Goal: Find specific page/section: Find specific page/section

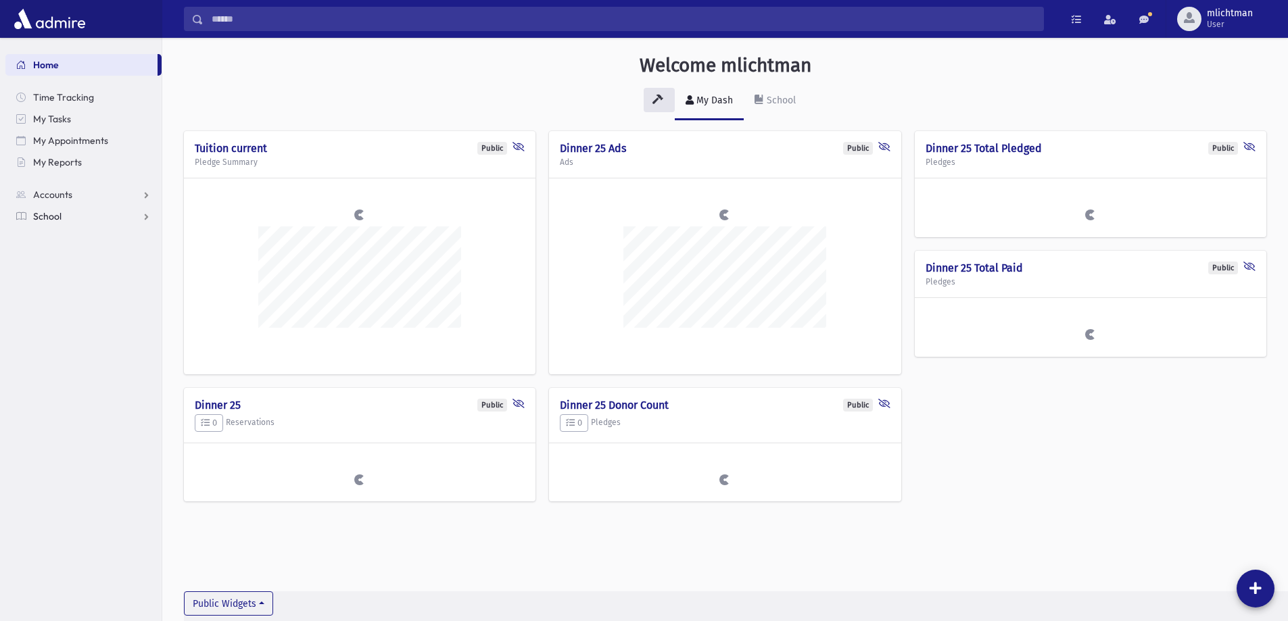
click at [51, 216] on span "School" at bounding box center [47, 216] width 28 height 12
click at [72, 239] on span "Students" at bounding box center [59, 238] width 37 height 12
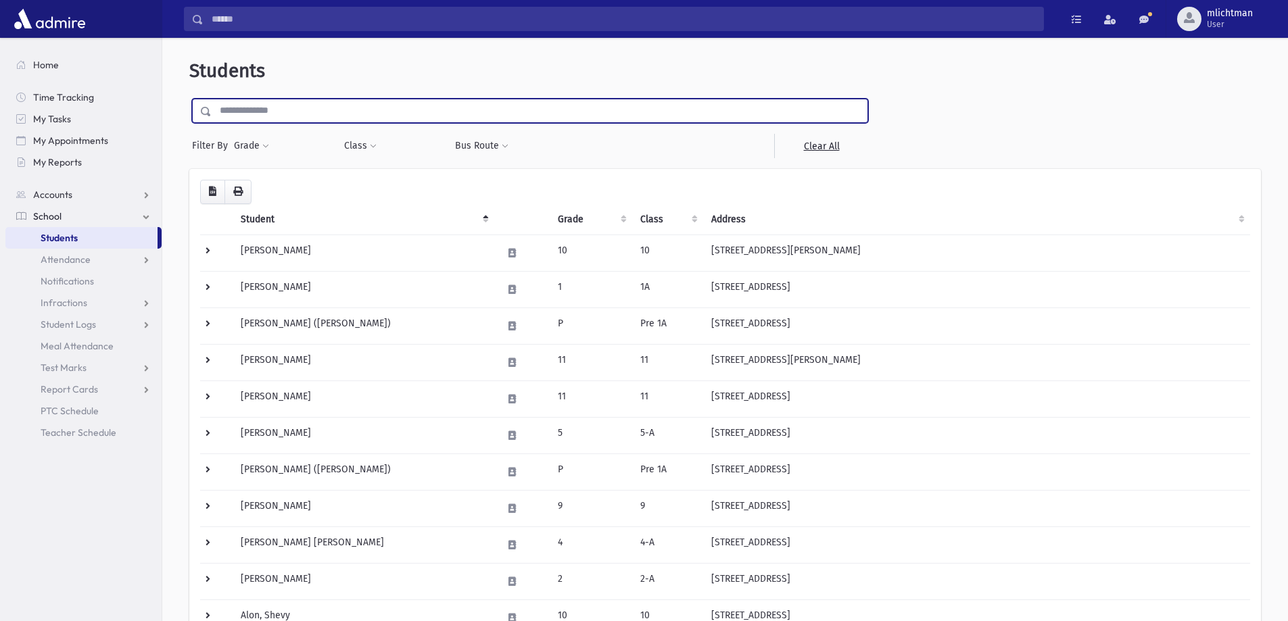
click at [318, 112] on input "text" at bounding box center [540, 111] width 656 height 24
type input "********"
click at [189, 99] on input "submit" at bounding box center [208, 108] width 38 height 18
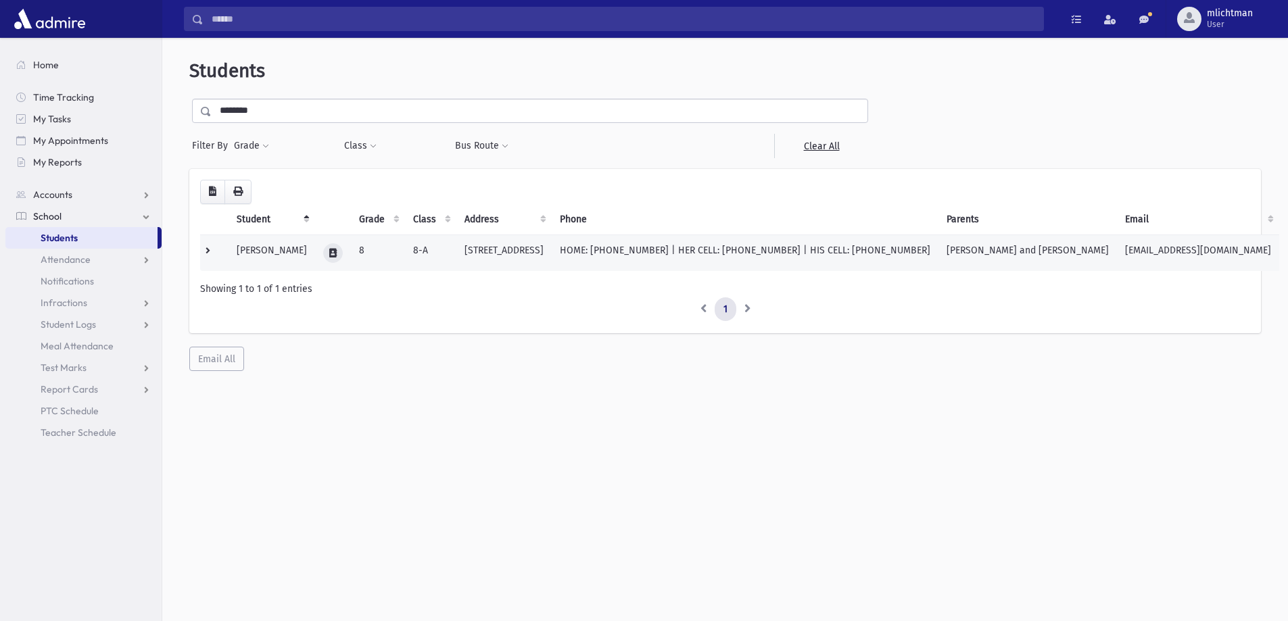
click at [330, 251] on icon at bounding box center [332, 253] width 7 height 9
click at [396, 253] on icon "button" at bounding box center [391, 253] width 11 height 9
